Goal: Task Accomplishment & Management: Manage account settings

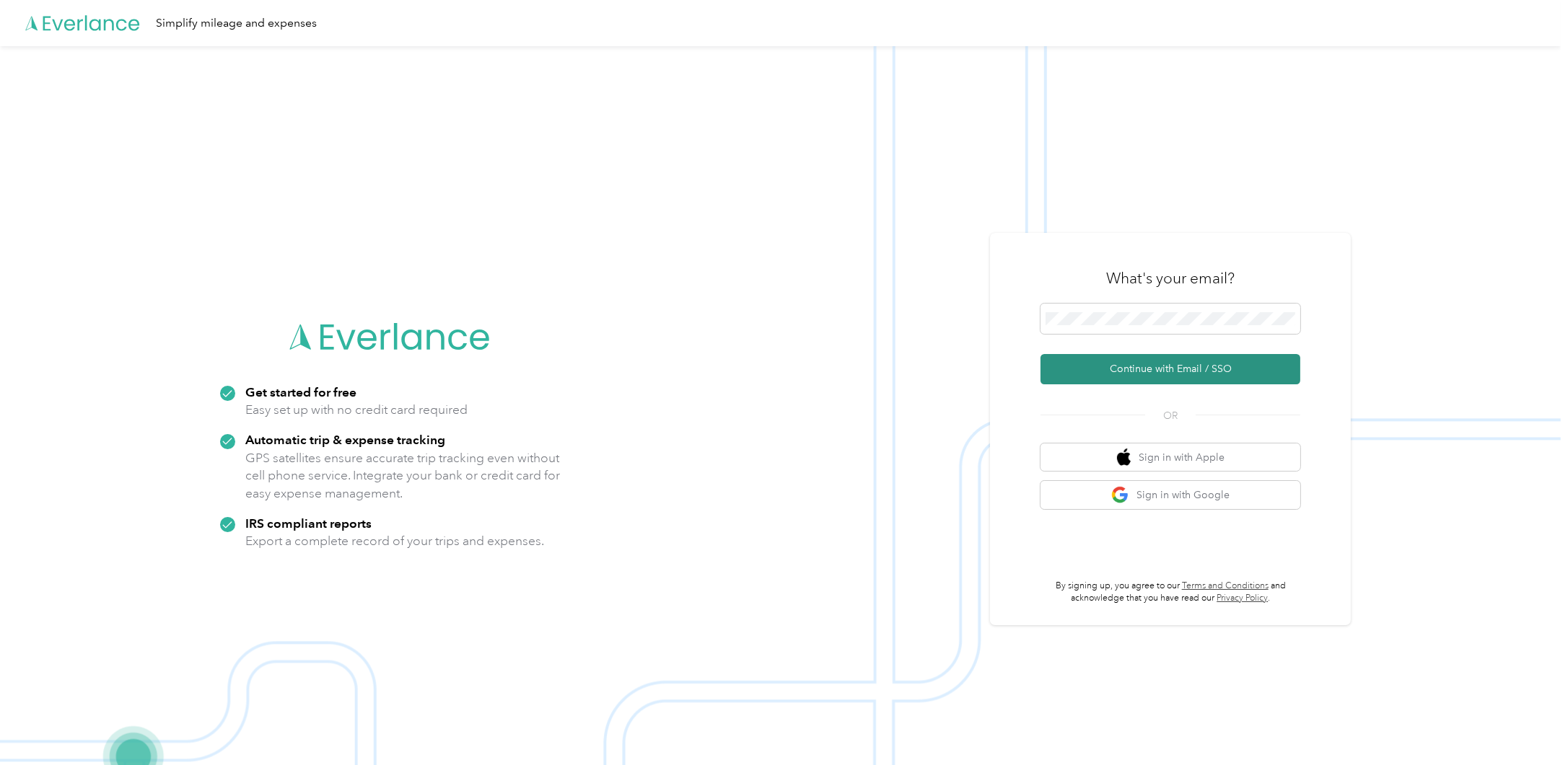
click at [1127, 374] on button "Continue with Email / SSO" at bounding box center [1171, 369] width 260 height 30
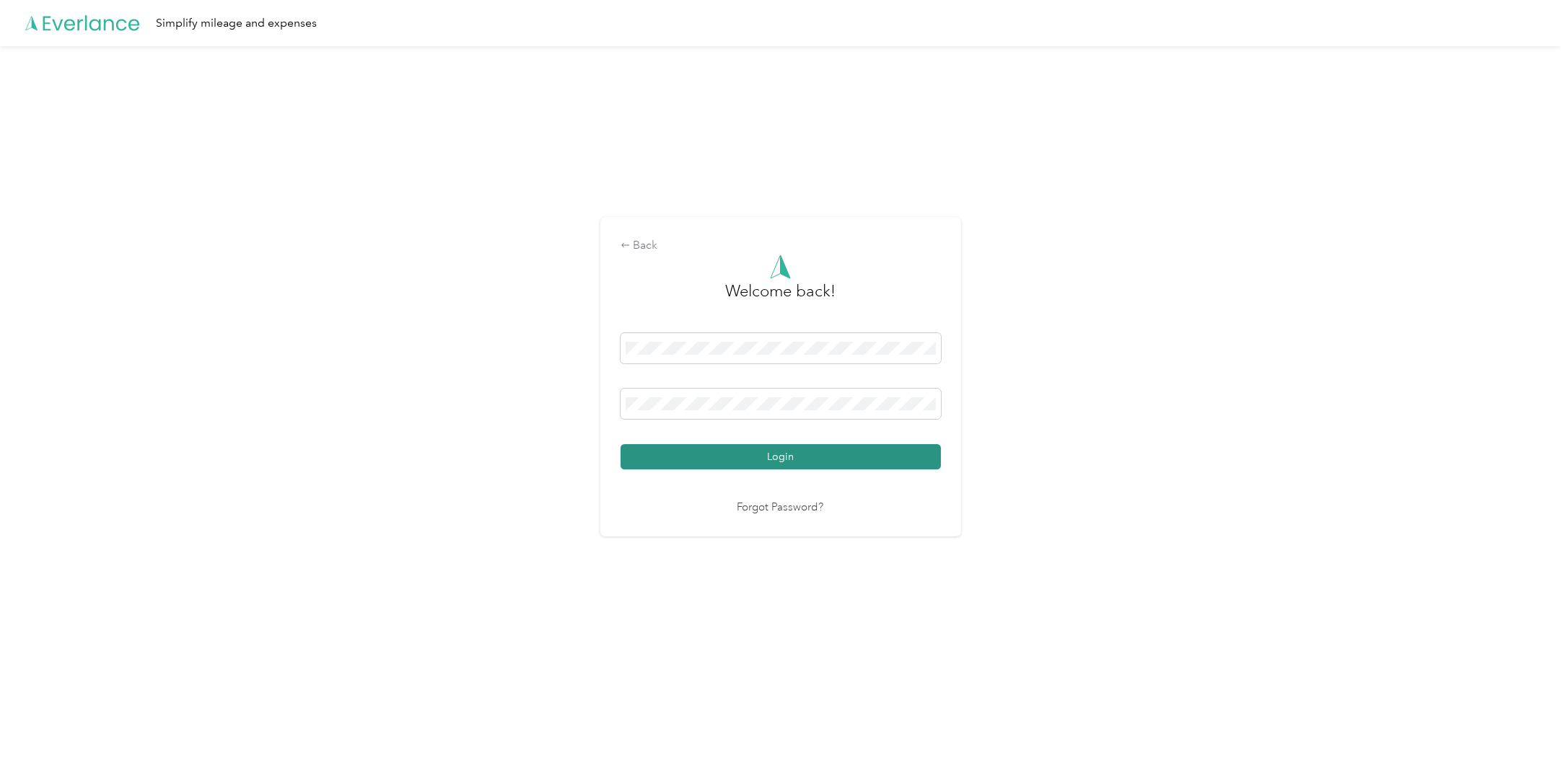
click at [732, 459] on button "Login" at bounding box center [781, 456] width 320 height 25
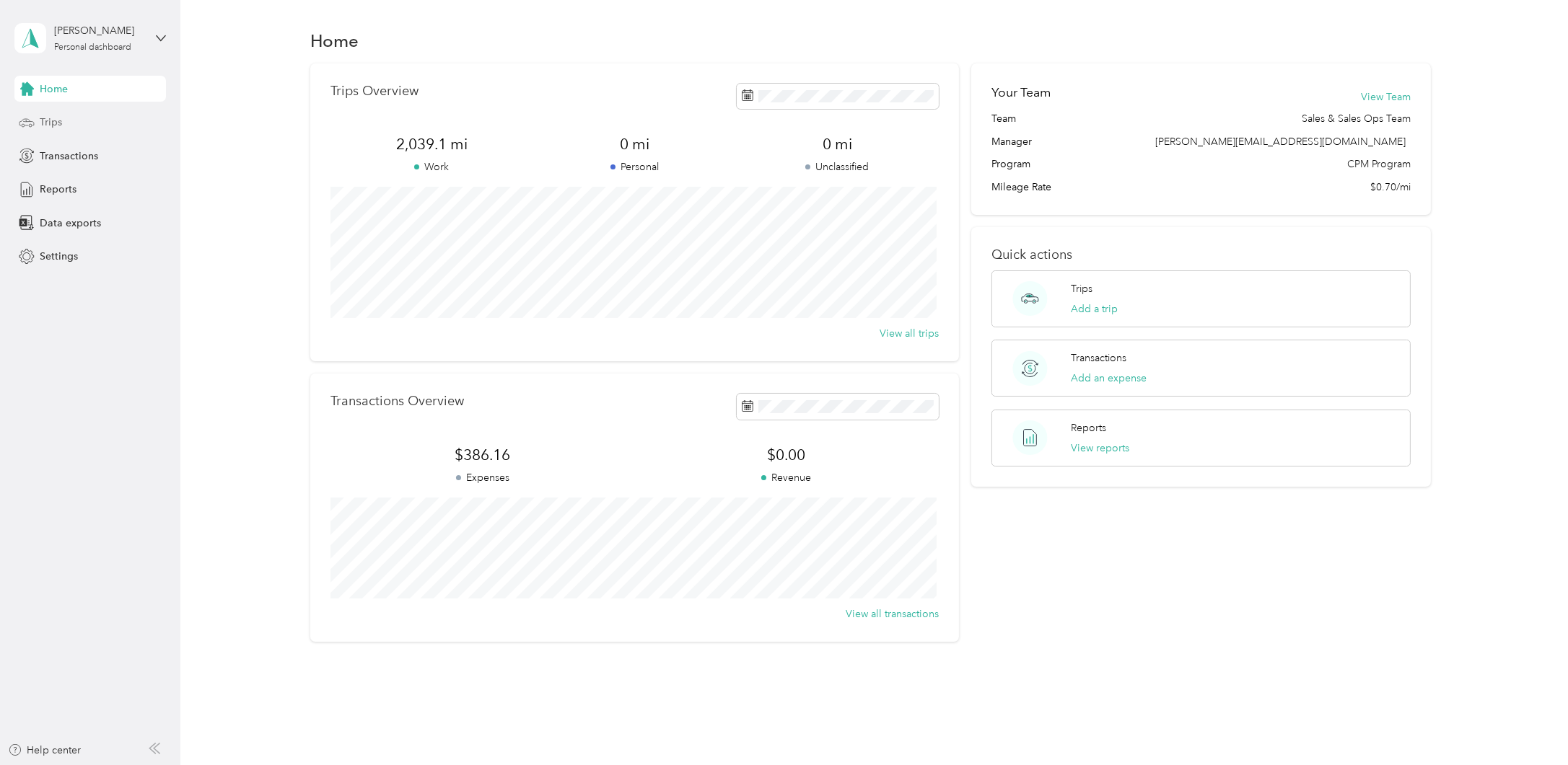
click at [57, 119] on span "Trips" at bounding box center [51, 121] width 23 height 15
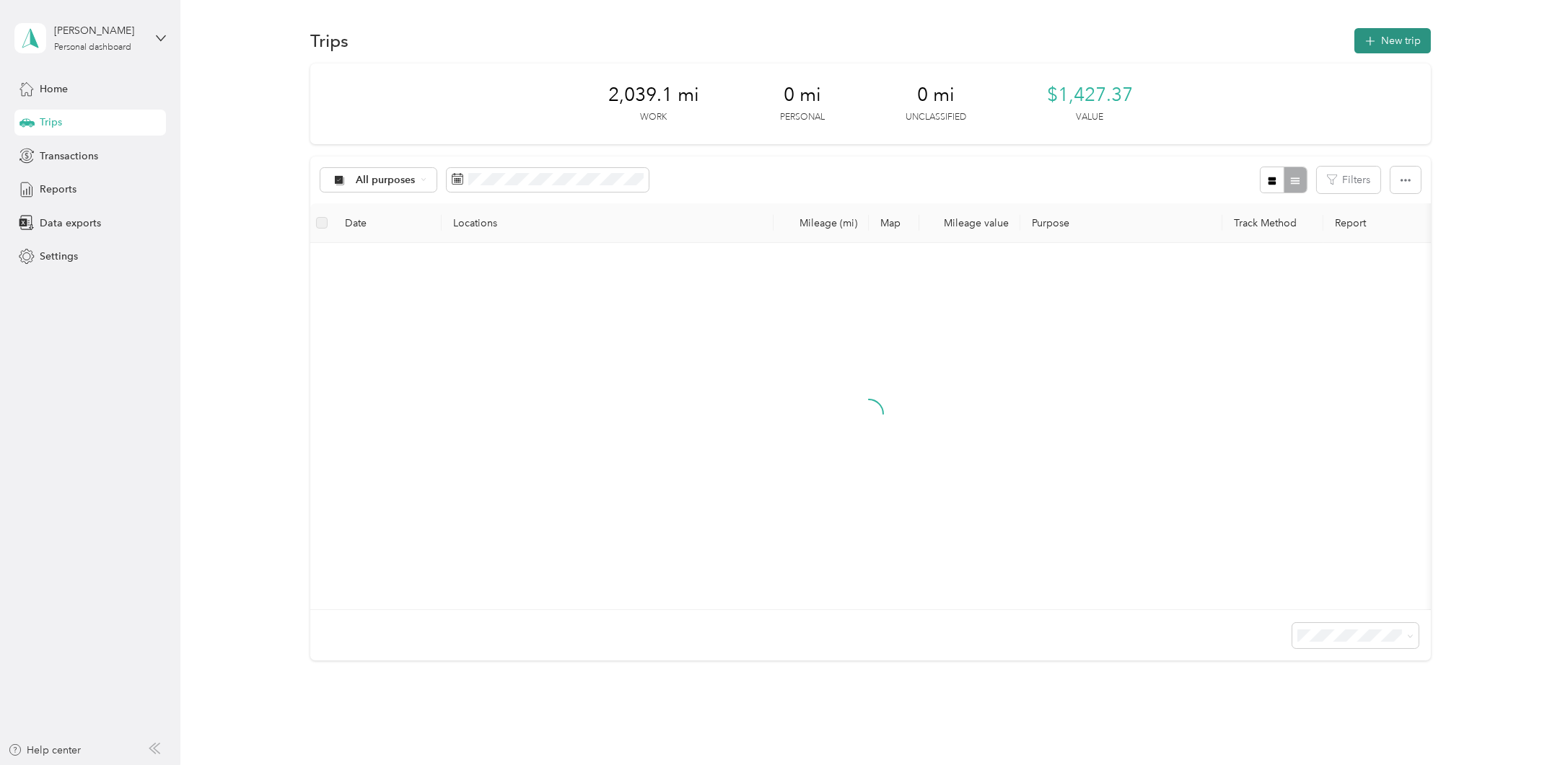
click at [1362, 40] on icon "button" at bounding box center [1370, 41] width 16 height 16
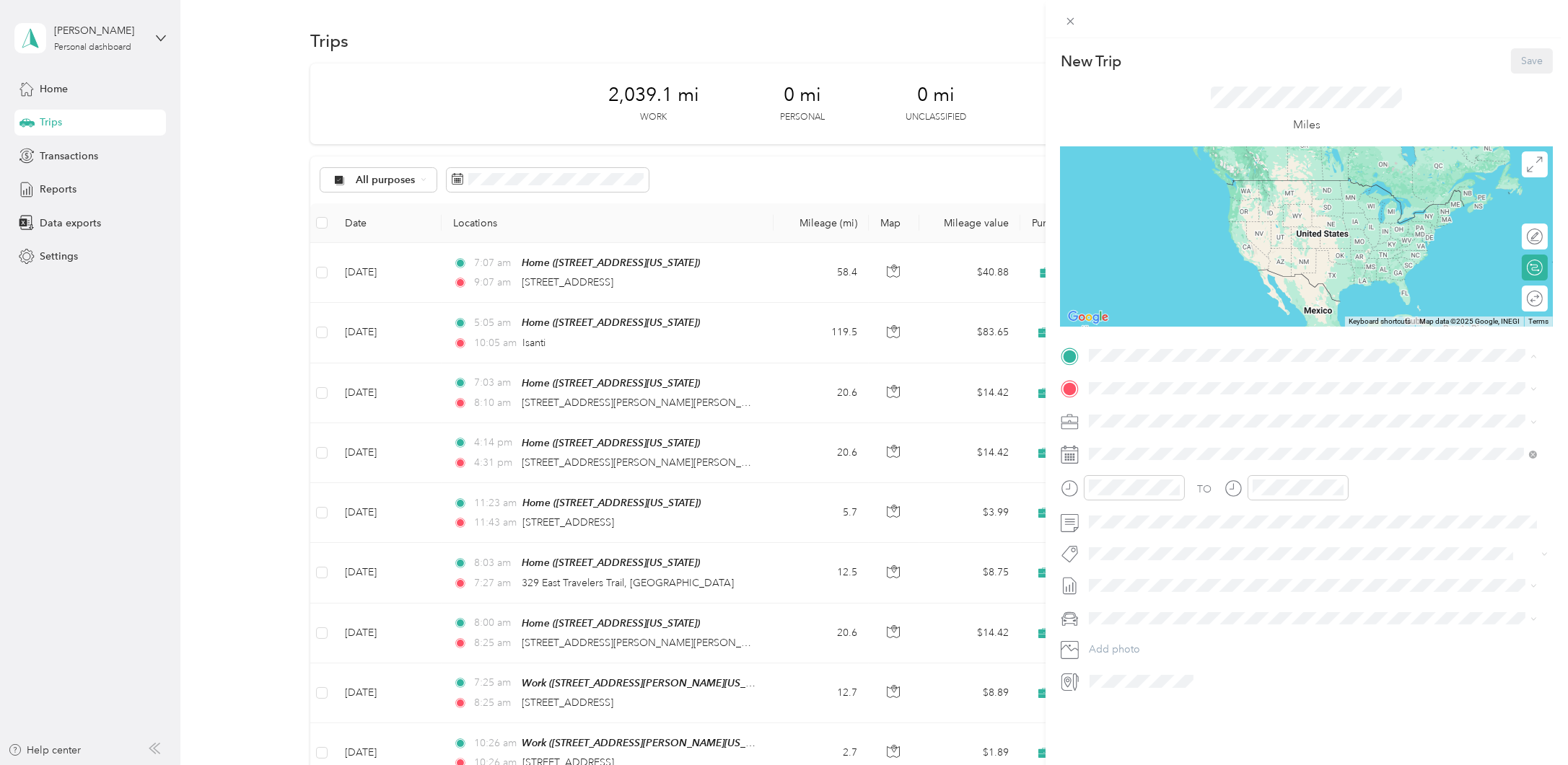
click at [1118, 414] on strong "Home" at bounding box center [1129, 412] width 28 height 13
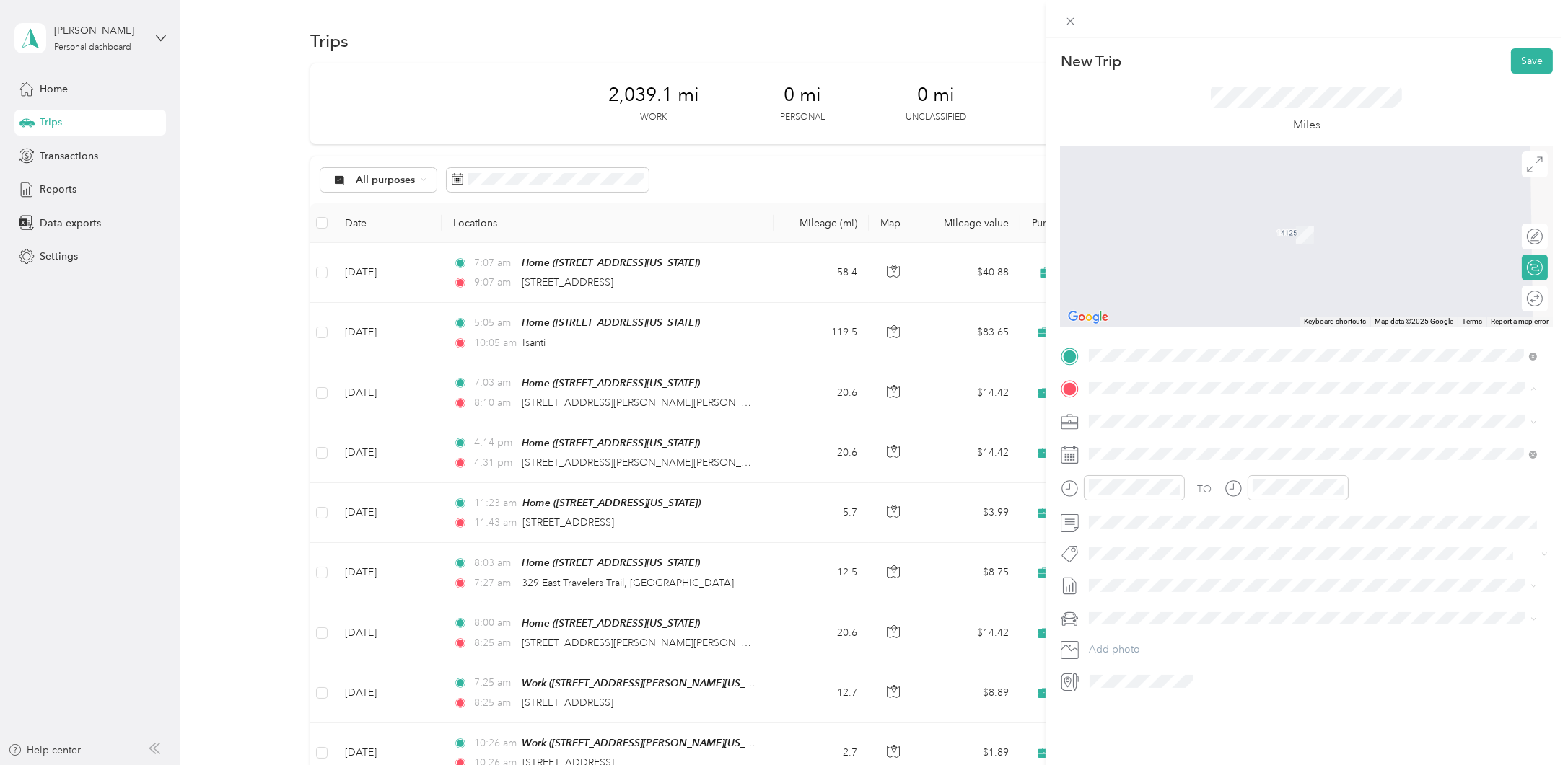
drag, startPoint x: 1155, startPoint y: 436, endPoint x: 1164, endPoint y: 435, distance: 9.1
click at [1157, 435] on span "[STREET_ADDRESS][PERSON_NAME][US_STATE]" at bounding box center [1227, 439] width 224 height 13
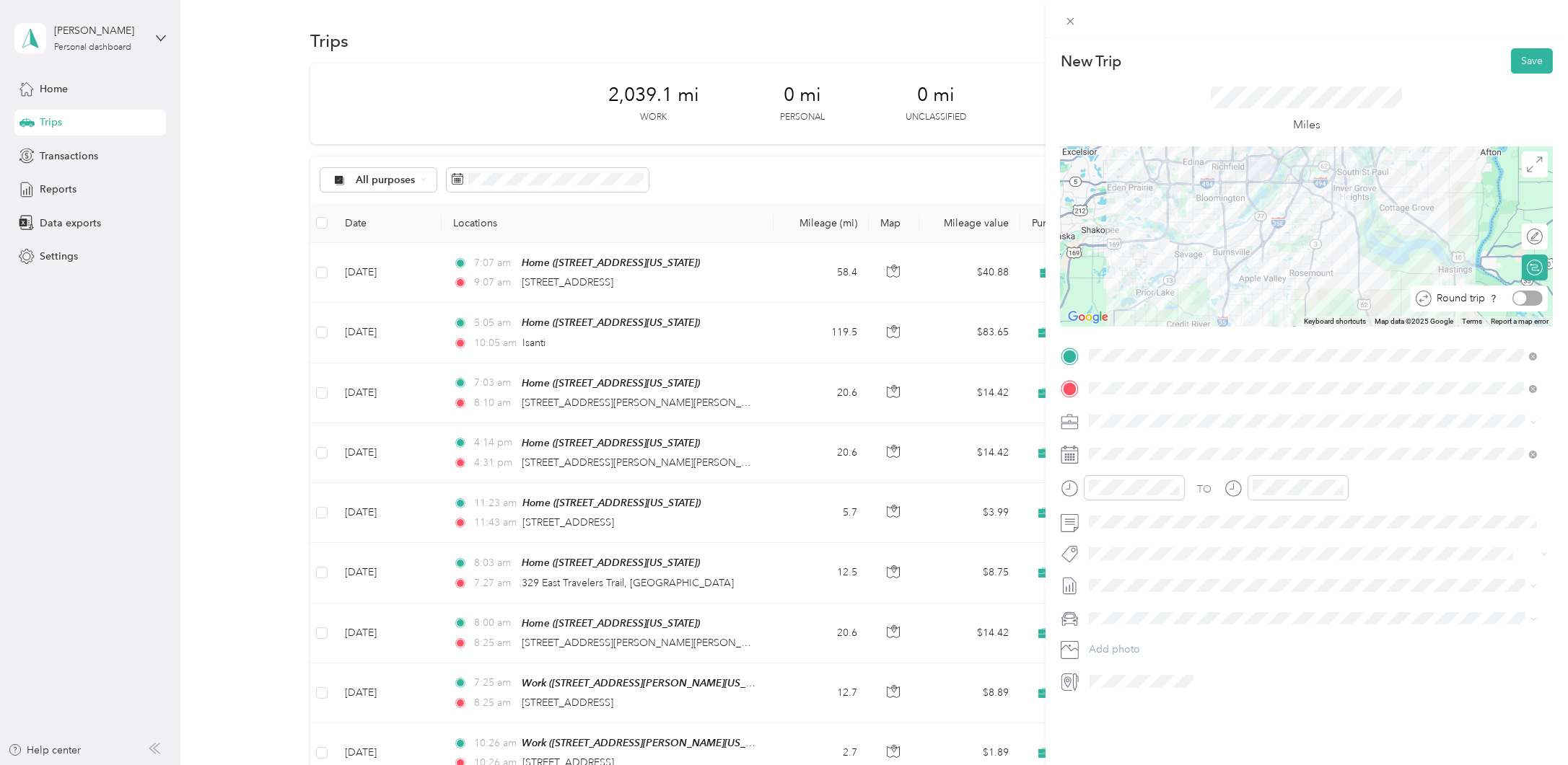
click at [1524, 300] on div at bounding box center [1527, 298] width 30 height 15
click at [1178, 584] on div "3" at bounding box center [1174, 585] width 19 height 18
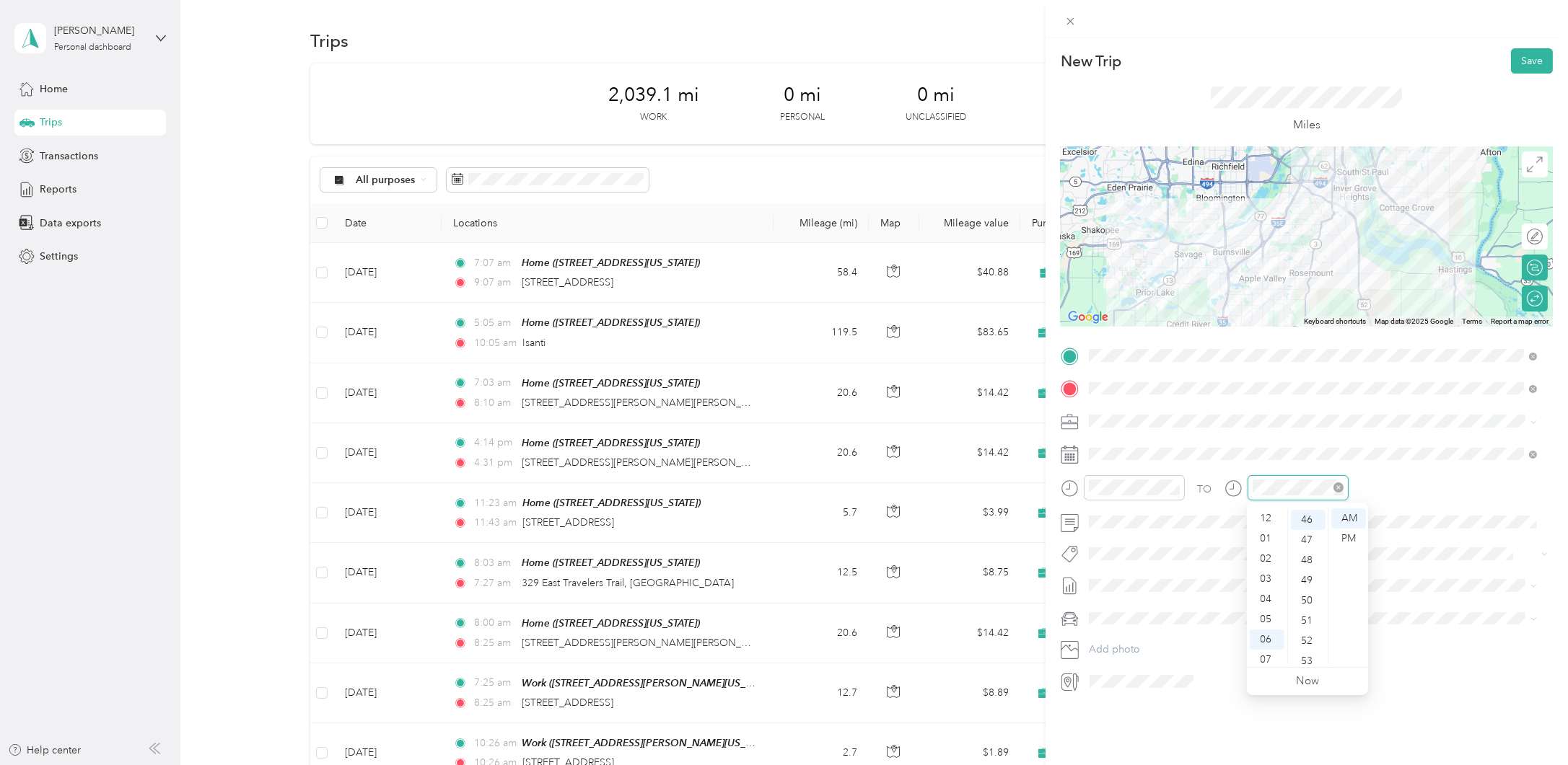
scroll to position [86, 0]
click at [1265, 578] on div "07" at bounding box center [1267, 573] width 35 height 20
click at [1513, 57] on button "Save" at bounding box center [1531, 61] width 42 height 25
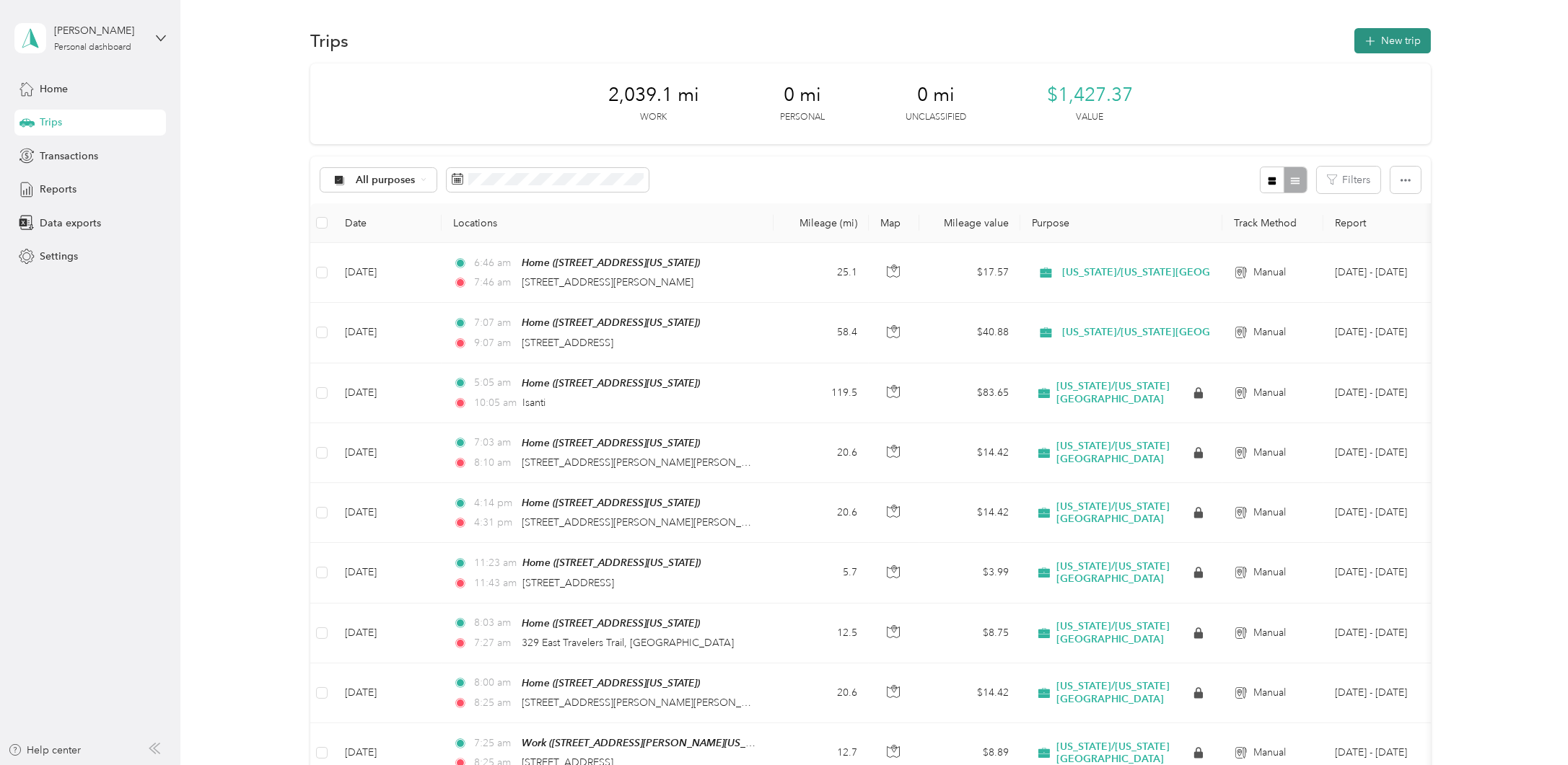
click at [1409, 42] on button "New trip" at bounding box center [1392, 40] width 76 height 25
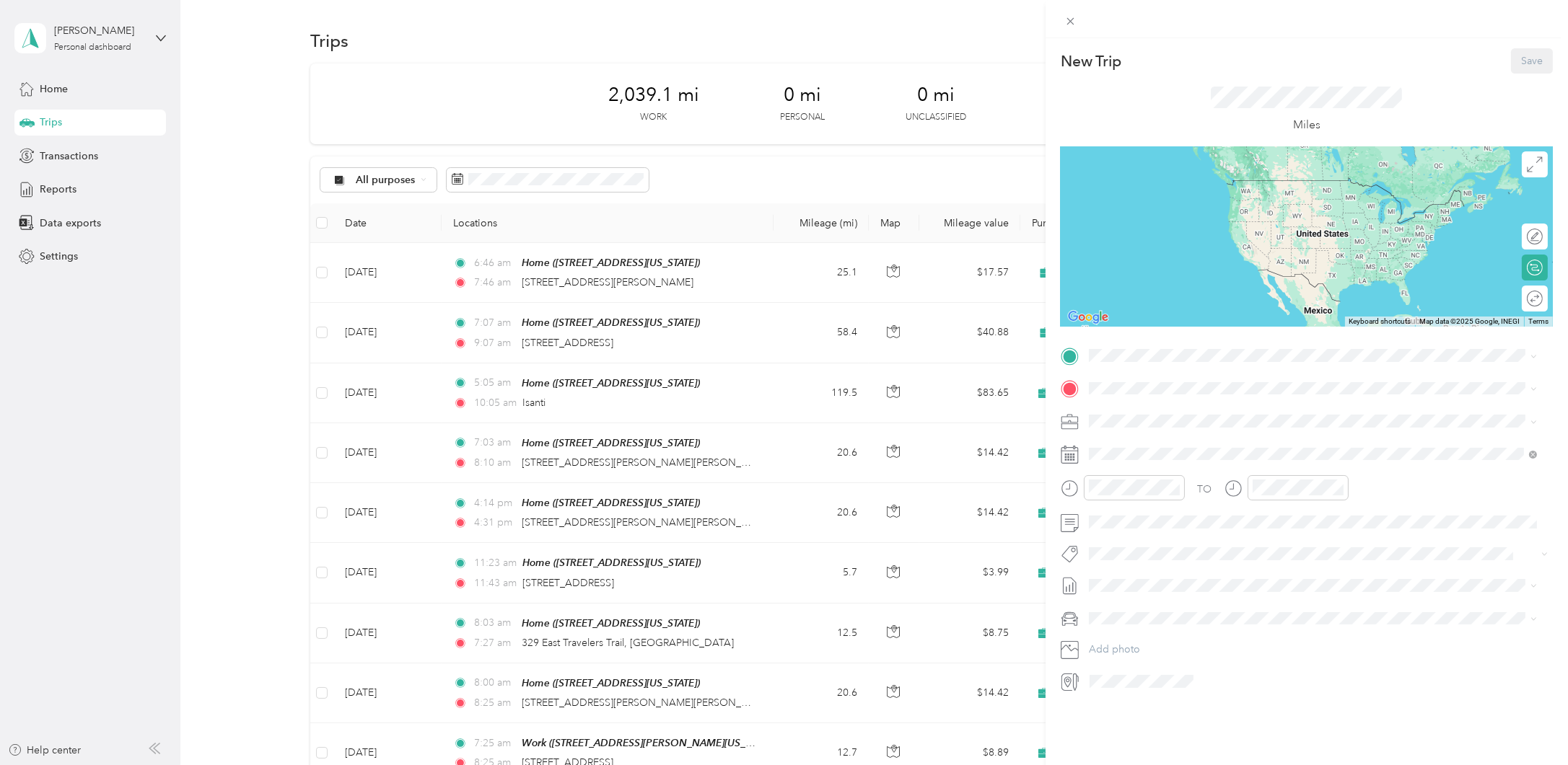
click at [1126, 412] on strong "Home" at bounding box center [1129, 411] width 28 height 13
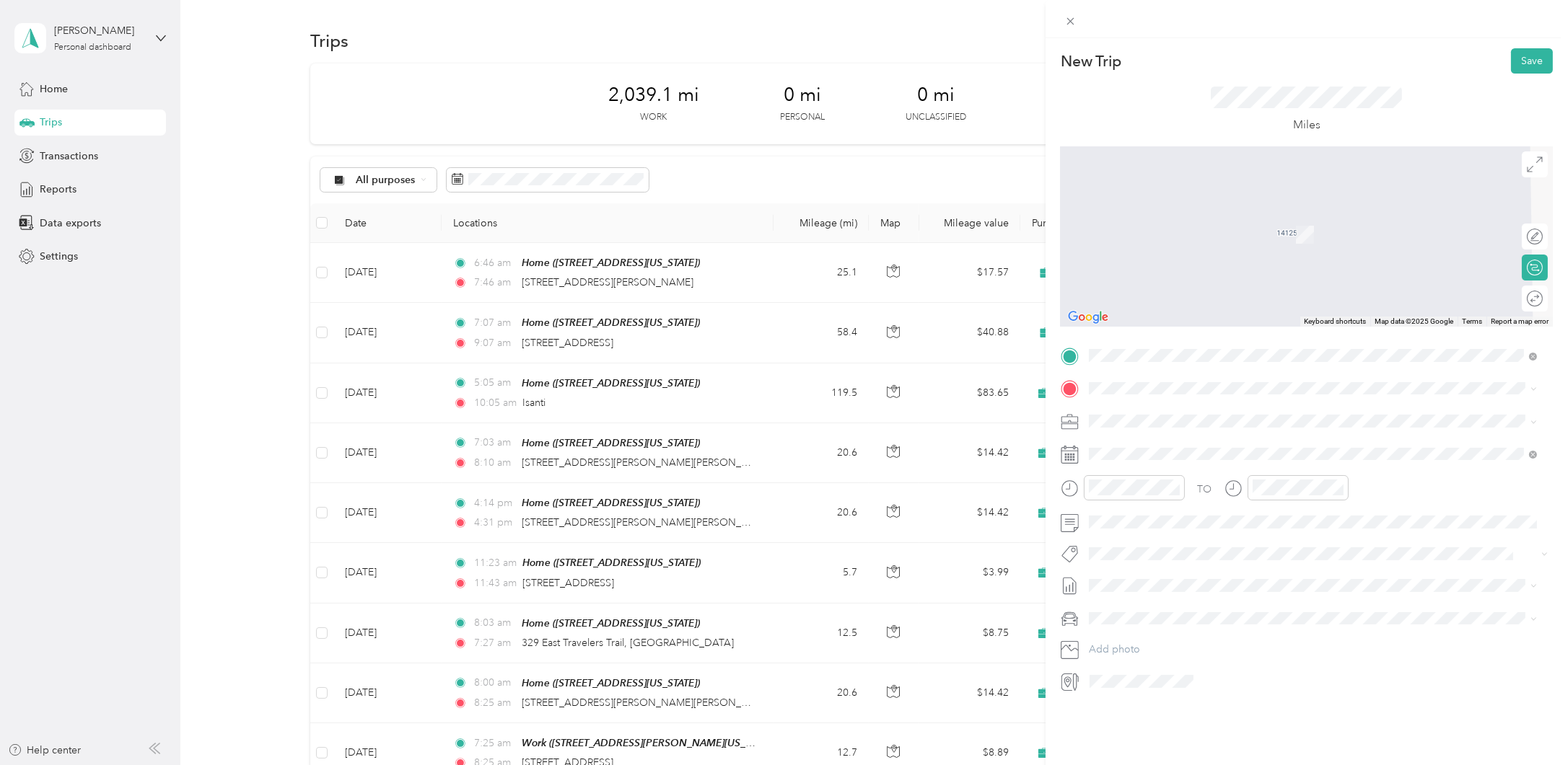
click at [1195, 445] on span "[STREET_ADDRESS][US_STATE]" at bounding box center [1188, 438] width 145 height 13
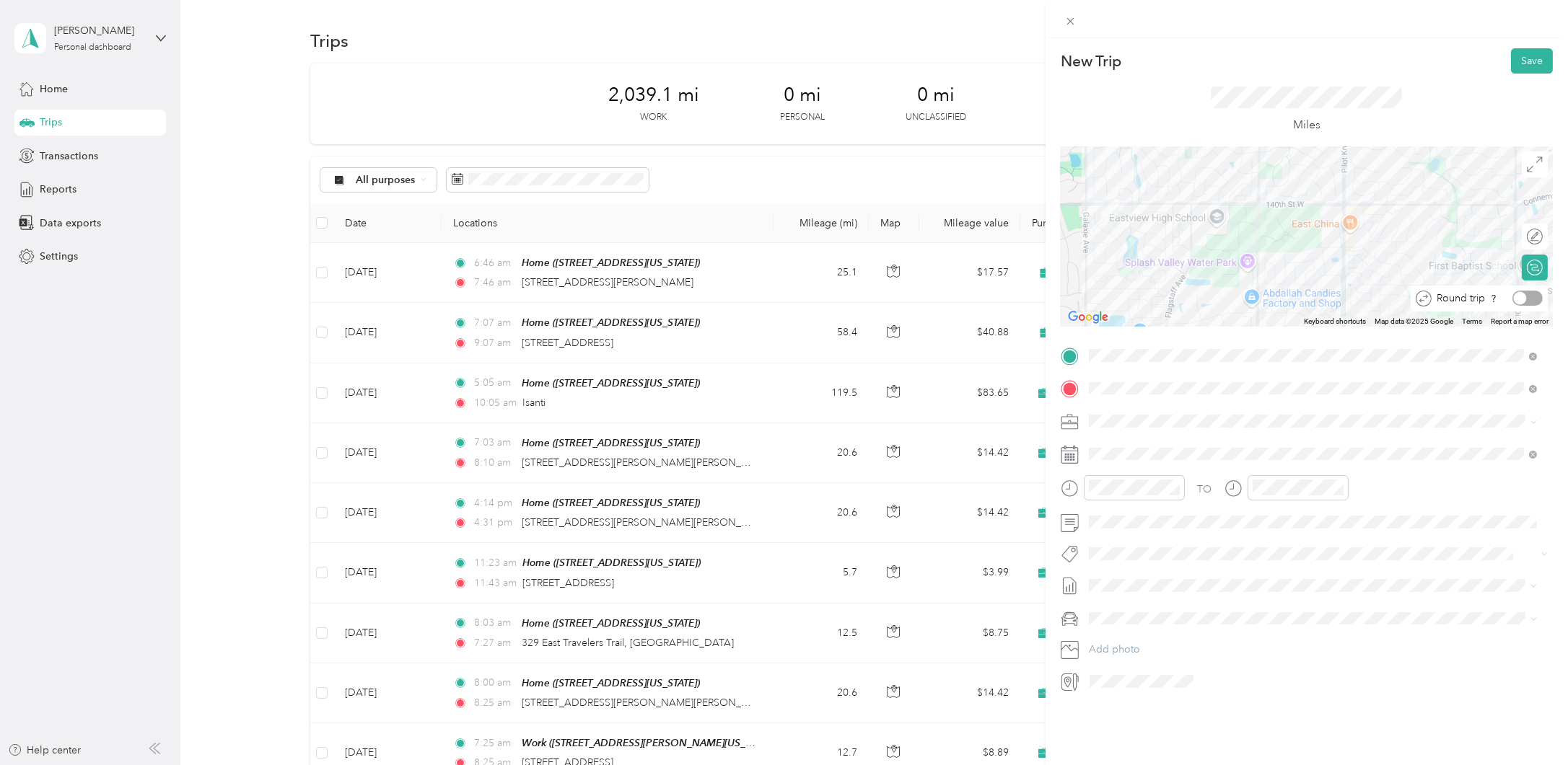
click at [1521, 297] on div at bounding box center [1527, 298] width 30 height 15
click at [1171, 583] on div "3" at bounding box center [1174, 585] width 19 height 18
click at [1102, 631] on div "10" at bounding box center [1104, 634] width 35 height 20
click at [1266, 653] on div "11" at bounding box center [1267, 654] width 35 height 20
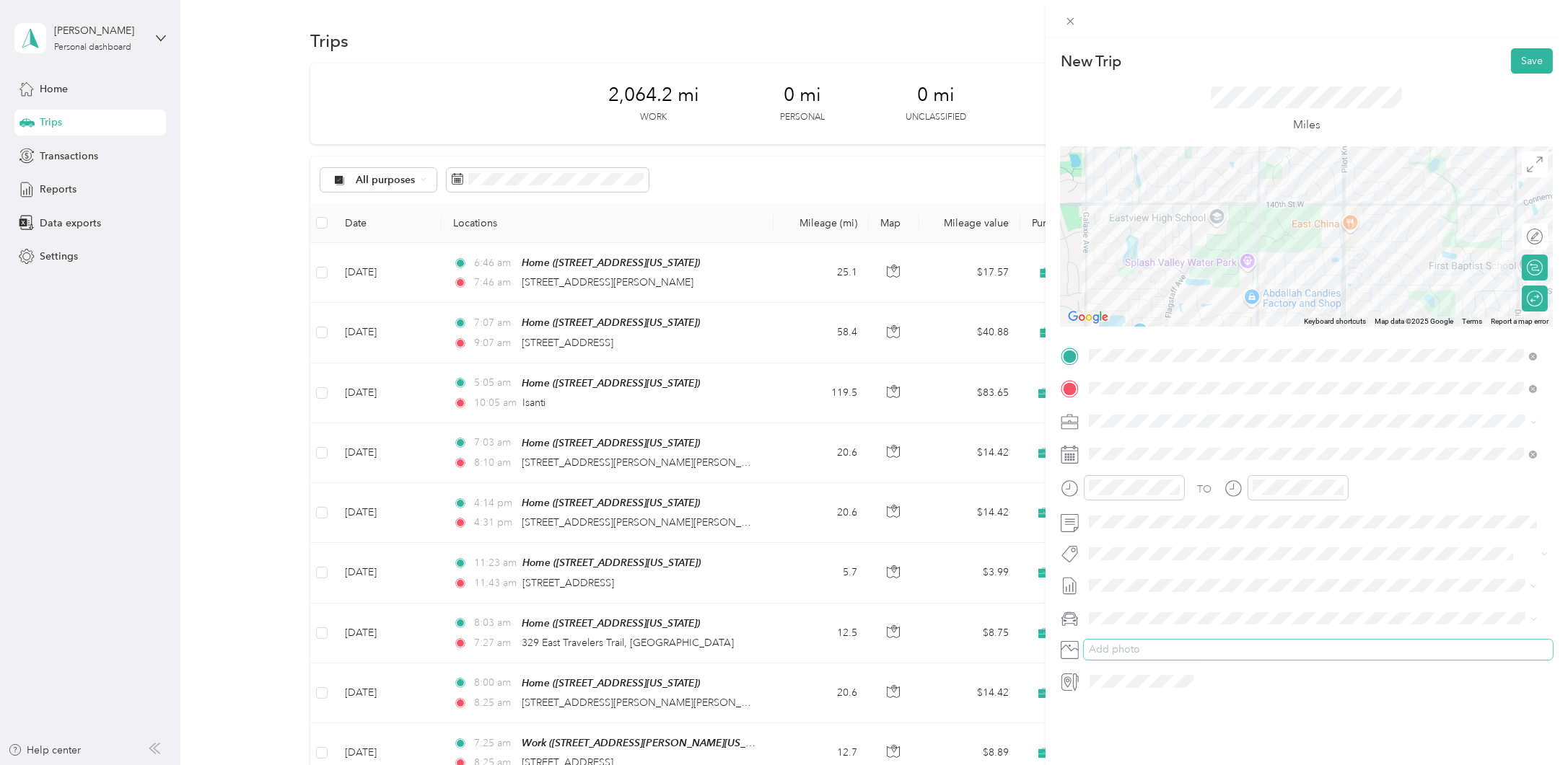
click at [1507, 652] on button "Add photo" at bounding box center [1318, 650] width 469 height 20
click at [1521, 57] on button "Save" at bounding box center [1531, 61] width 42 height 25
